Goal: Complete application form: Complete application form

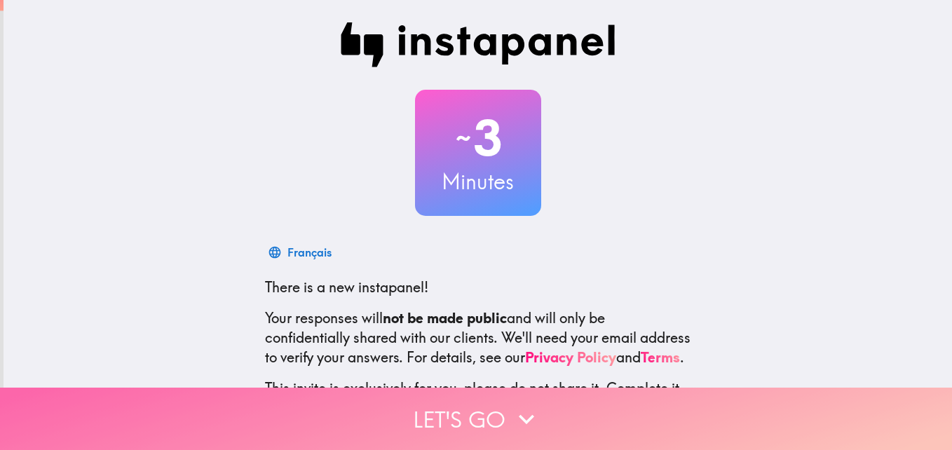
click at [491, 408] on button "Let's go" at bounding box center [476, 419] width 952 height 62
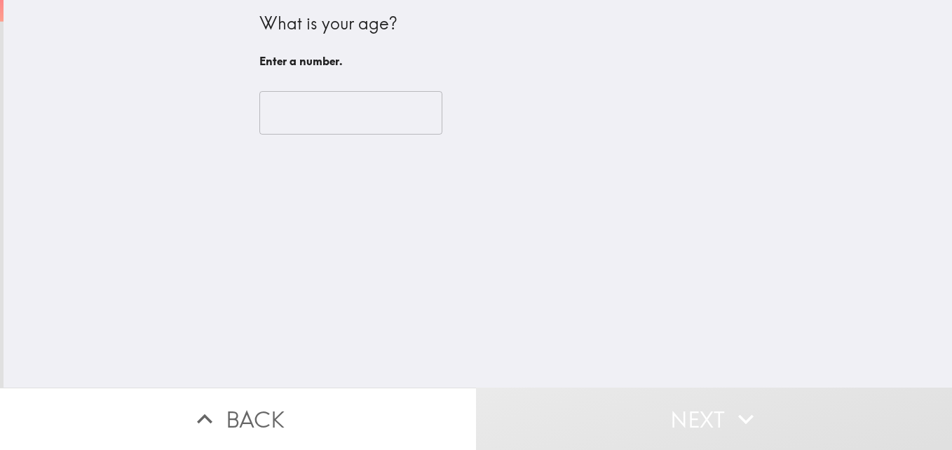
click at [259, 109] on input "number" at bounding box center [350, 112] width 183 height 43
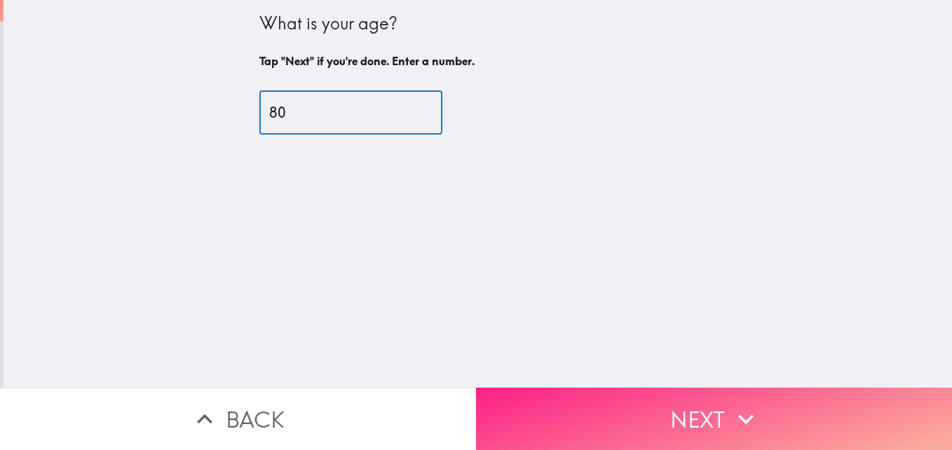
type input "80"
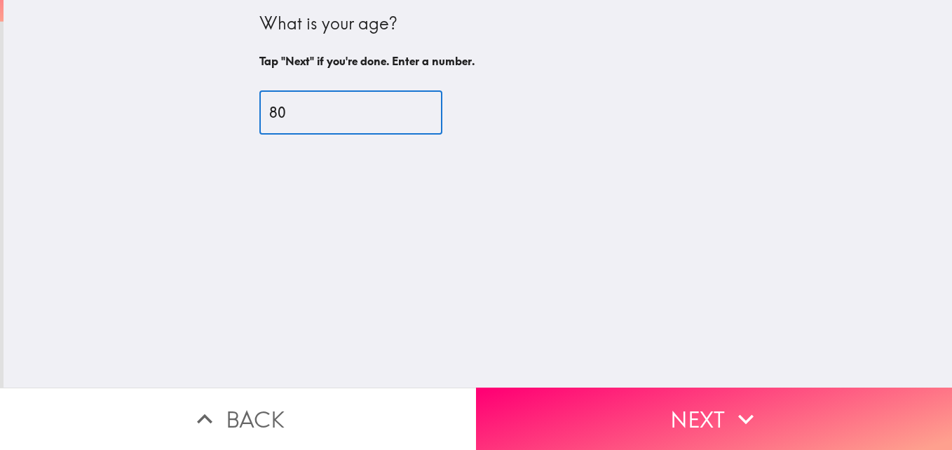
click at [554, 392] on button "Next" at bounding box center [714, 419] width 476 height 62
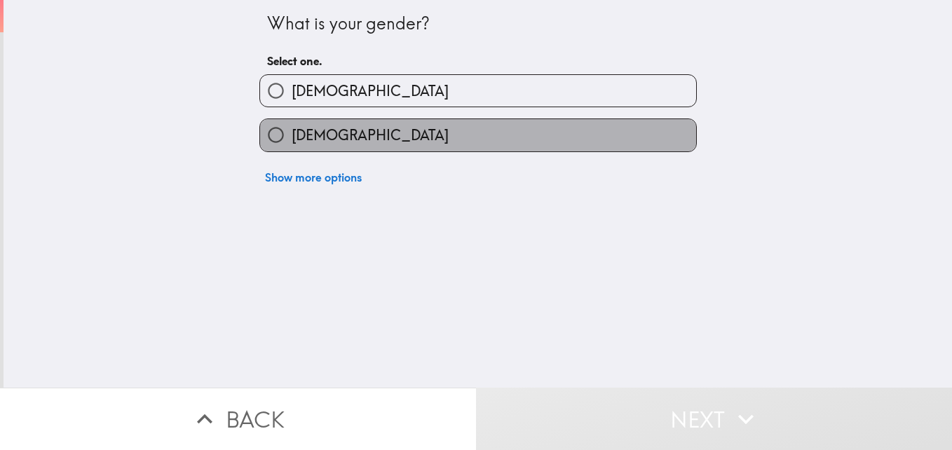
click at [446, 127] on label "[DEMOGRAPHIC_DATA]" at bounding box center [478, 135] width 436 height 32
click at [292, 127] on input "[DEMOGRAPHIC_DATA]" at bounding box center [276, 135] width 32 height 32
radio input "true"
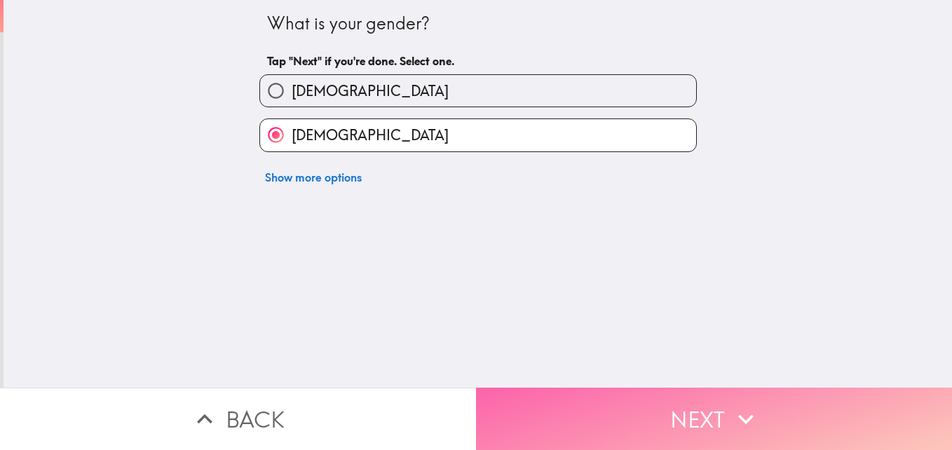
click at [589, 423] on button "Next" at bounding box center [714, 419] width 476 height 62
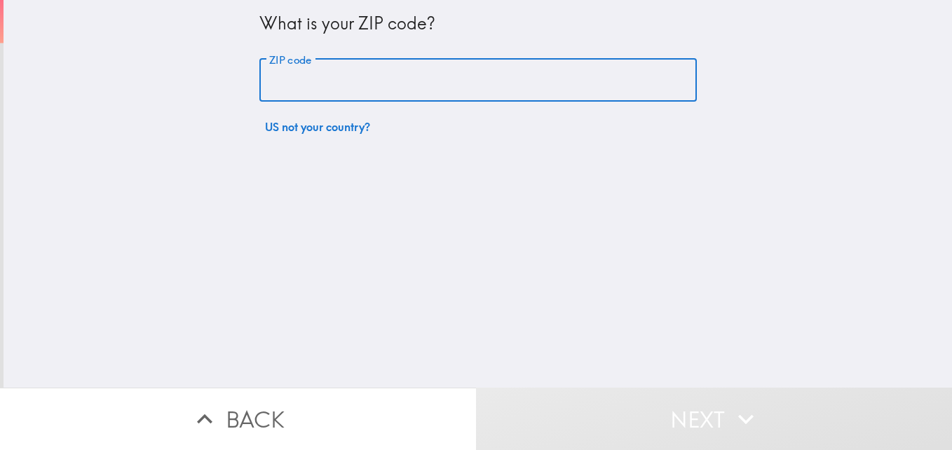
click at [278, 85] on input "ZIP code" at bounding box center [477, 80] width 437 height 43
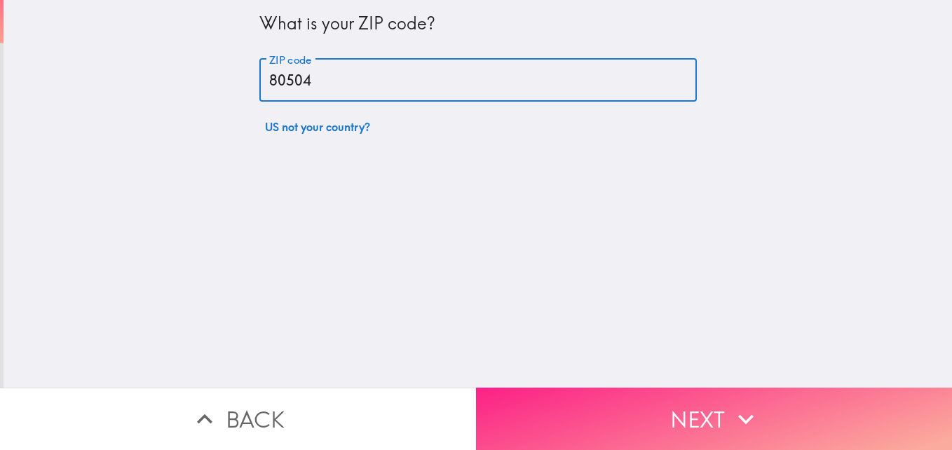
type input "80504"
click at [737, 411] on icon "button" at bounding box center [745, 419] width 31 height 31
